Goal: Information Seeking & Learning: Find specific fact

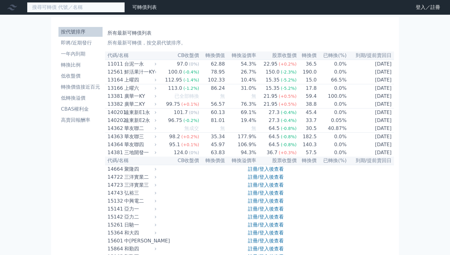
click at [56, 5] on input at bounding box center [76, 7] width 98 height 10
type input "3413"
click at [67, 8] on input "3413" at bounding box center [76, 7] width 98 height 10
click at [55, 6] on input at bounding box center [76, 7] width 98 height 10
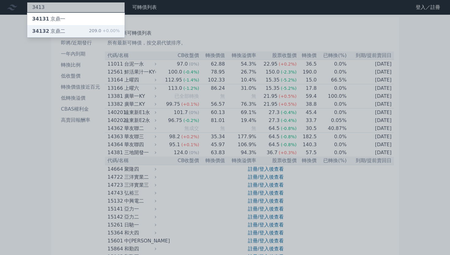
type input "3413"
click at [75, 28] on div "34132 京鼎二 209.0 +0.00%" at bounding box center [75, 31] width 97 height 12
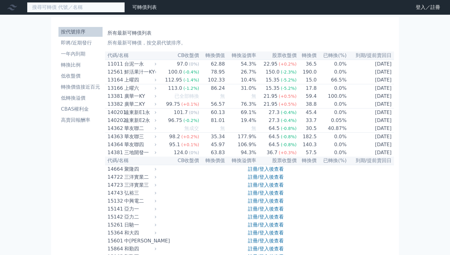
click at [63, 8] on input at bounding box center [76, 7] width 98 height 10
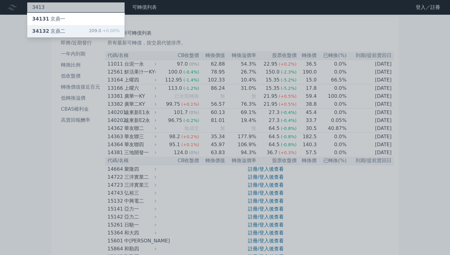
type input "3413"
click at [69, 28] on div "34132 京鼎二 209.0 +0.00%" at bounding box center [75, 31] width 97 height 12
